Goal: Find specific page/section

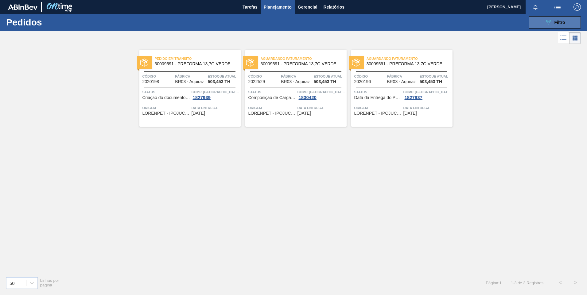
click at [545, 21] on icon "089F7B8B-B2A5-4AFE-B5C0-19BA573D28AC" at bounding box center [548, 22] width 7 height 7
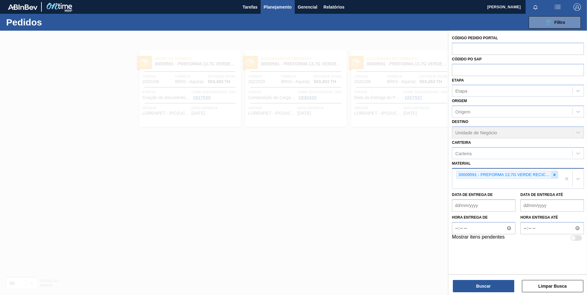
click at [555, 173] on icon at bounding box center [555, 175] width 4 height 4
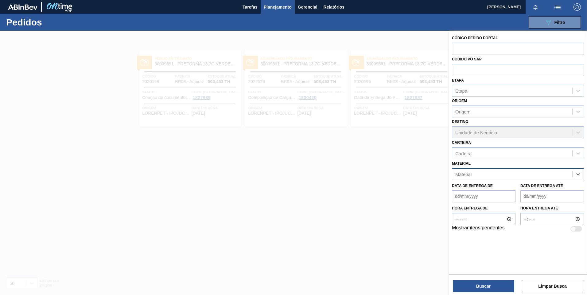
click at [555, 173] on div "Material" at bounding box center [512, 174] width 120 height 9
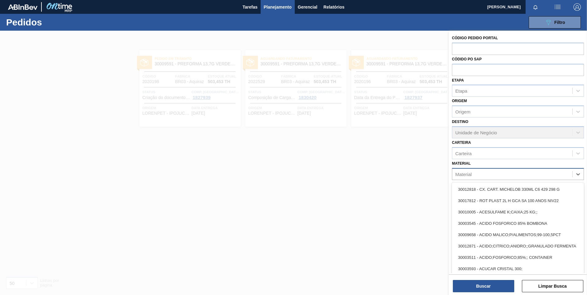
paste input "20009214"
type input "20009214"
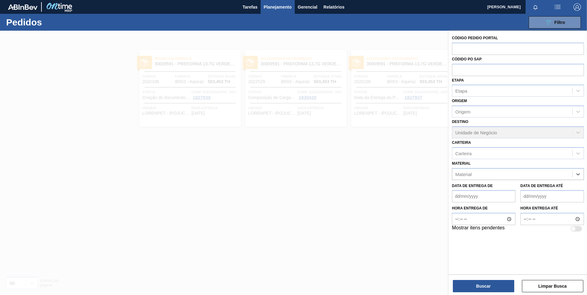
paste input "20002755"
type input "20002755"
click at [473, 192] on div "20002755 - ROLHA MET SKOL NEW 0,21 PO 22 CX10,5MIL" at bounding box center [518, 189] width 132 height 11
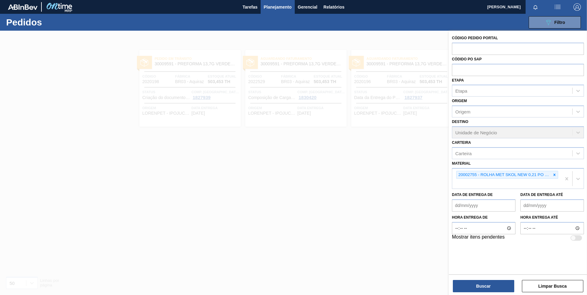
click at [494, 279] on div "Buscar Limpar Busca" at bounding box center [518, 283] width 138 height 17
click at [493, 289] on button "Buscar" at bounding box center [483, 286] width 61 height 12
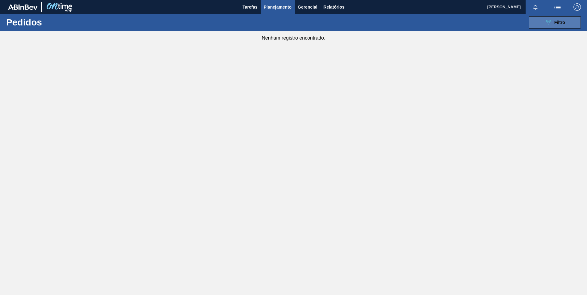
click at [553, 18] on button "089F7B8B-B2A5-4AFE-B5C0-19BA573D28AC Filtro" at bounding box center [555, 22] width 52 height 12
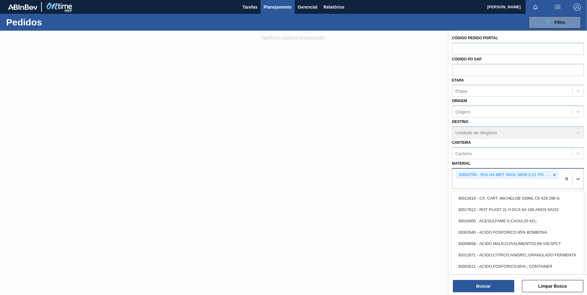
click at [518, 186] on div "20002755 - ROLHA MET SKOL NEW 0,21 PO 22 CX10,5MIL" at bounding box center [506, 179] width 109 height 20
paste input "20001926"
type input "20001926"
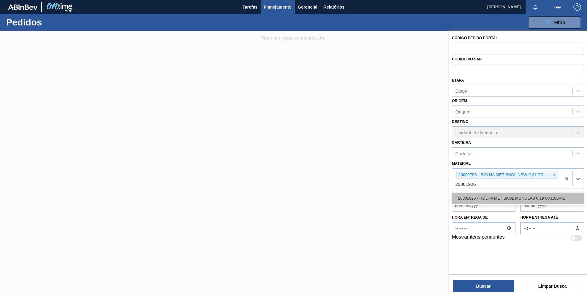
click at [545, 202] on div "20001926 - ROLHA MET SKOL MONOLAB 0,19 CX10,5MIL" at bounding box center [518, 198] width 132 height 11
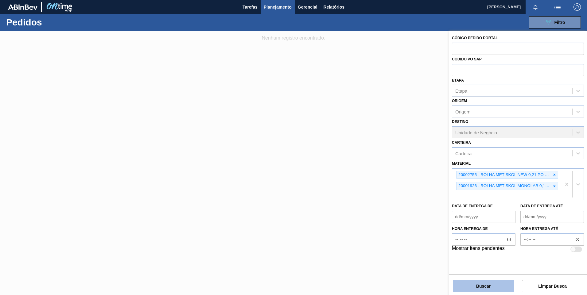
click at [494, 291] on button "Buscar" at bounding box center [483, 286] width 61 height 12
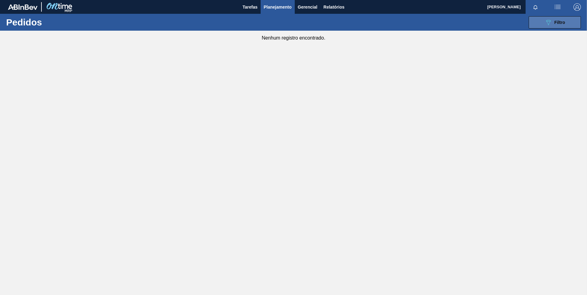
click at [543, 22] on button "089F7B8B-B2A5-4AFE-B5C0-19BA573D28AC Filtro" at bounding box center [555, 22] width 52 height 12
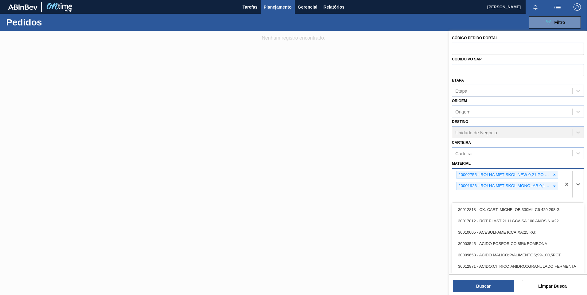
click at [548, 196] on div "20002755 - ROLHA MET SKOL NEW 0,21 PO 22 CX10,5MIL 20001926 - ROLHA MET SKOL MO…" at bounding box center [506, 185] width 109 height 32
paste input "20001740"
type input "20001740"
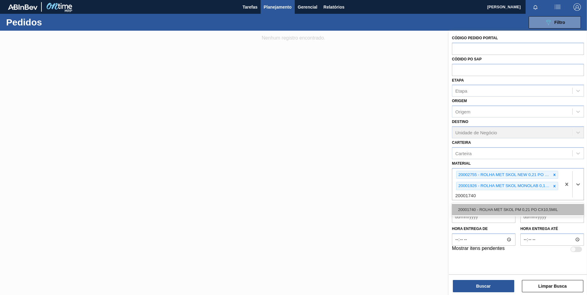
click at [480, 209] on div "20001740 - ROLHA MET SKOL PM 0,21 PO CX10,5MIL" at bounding box center [518, 209] width 132 height 11
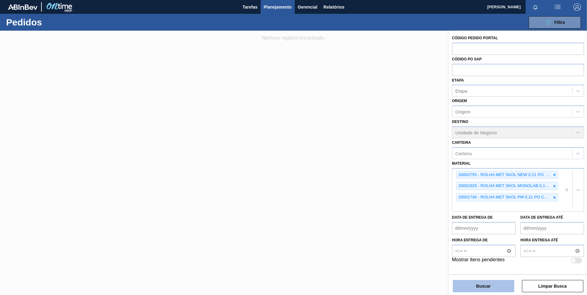
click at [484, 284] on button "Buscar" at bounding box center [483, 286] width 61 height 12
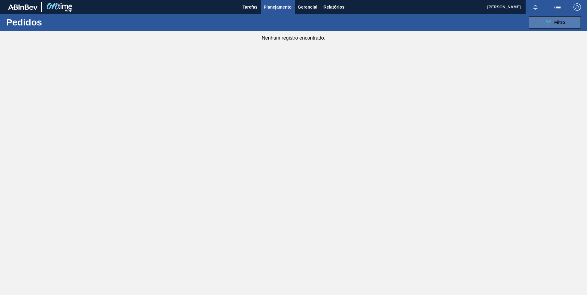
click at [558, 19] on div "089F7B8B-B2A5-4AFE-B5C0-19BA573D28AC Filtro" at bounding box center [555, 22] width 21 height 7
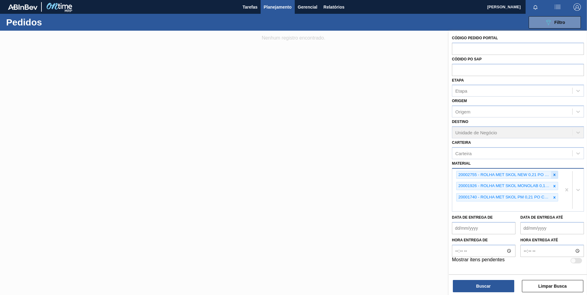
click at [555, 177] on icon at bounding box center [555, 175] width 4 height 4
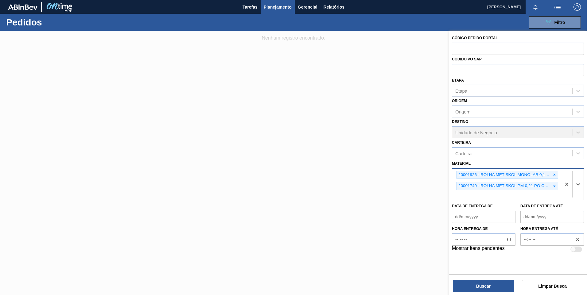
click at [555, 177] on icon at bounding box center [555, 175] width 4 height 4
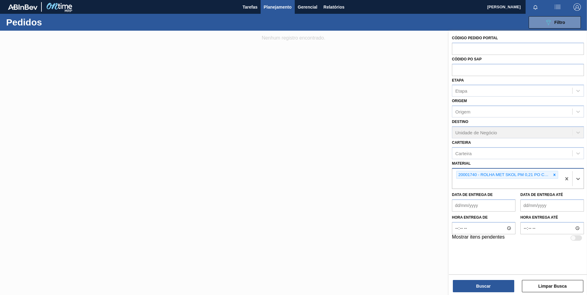
click at [555, 177] on icon at bounding box center [555, 175] width 4 height 4
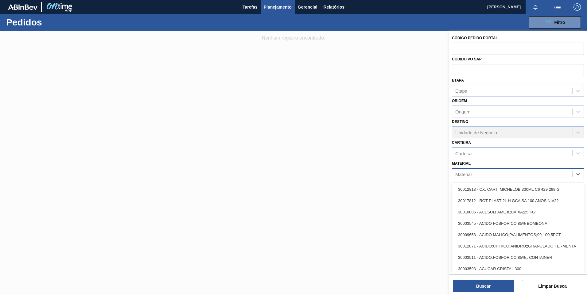
click at [555, 177] on div "Material" at bounding box center [512, 174] width 120 height 9
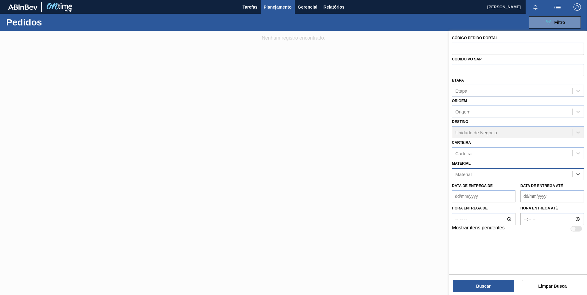
click at [545, 170] on div "Material" at bounding box center [512, 174] width 120 height 9
paste input "20001926"
type input "20001926"
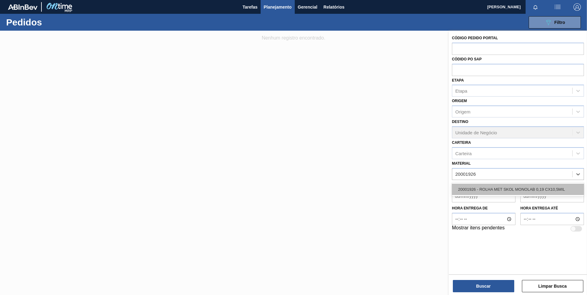
click at [469, 186] on div "20001926 - ROLHA MET SKOL MONOLAB 0,19 CX10,5MIL" at bounding box center [518, 189] width 132 height 11
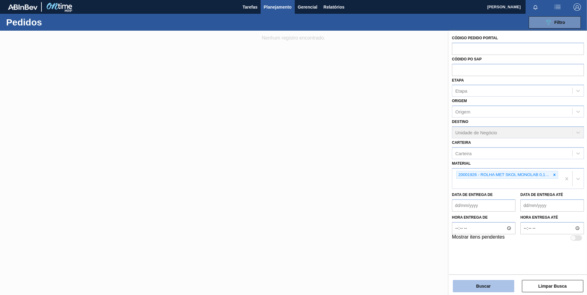
click at [493, 282] on button "Buscar" at bounding box center [483, 286] width 61 height 12
